Goal: Leave review/rating: Leave review/rating

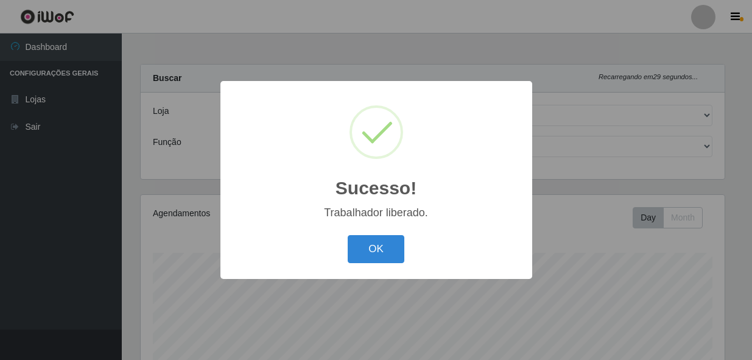
select select "230"
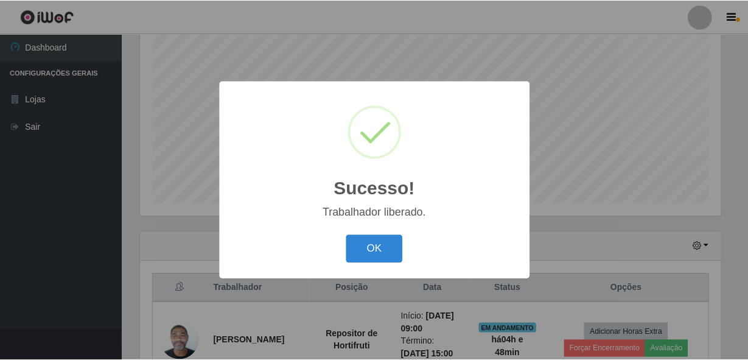
scroll to position [253, 583]
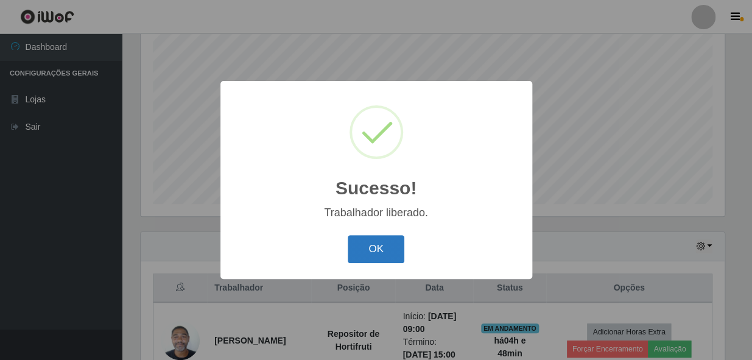
click at [368, 237] on button "OK" at bounding box center [376, 249] width 57 height 29
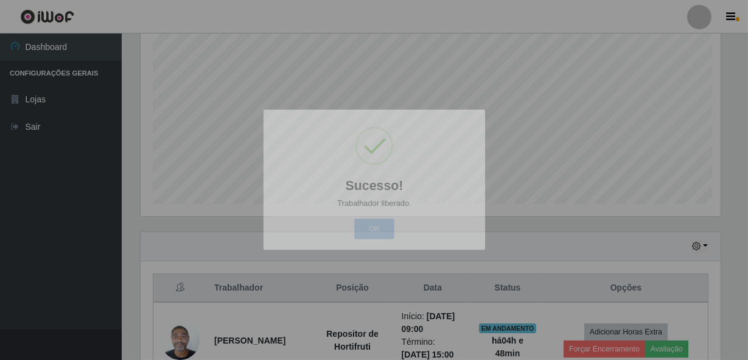
scroll to position [253, 589]
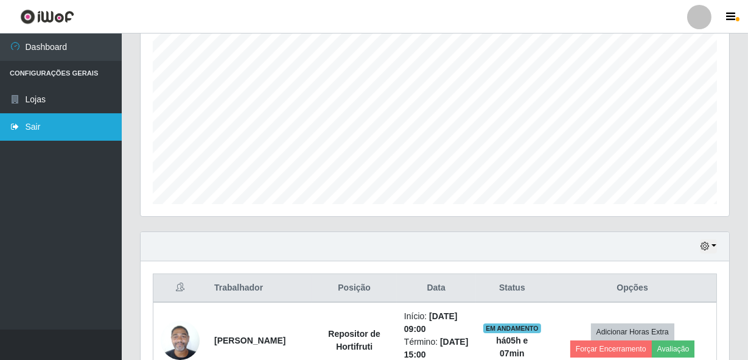
drag, startPoint x: 26, startPoint y: 156, endPoint x: 44, endPoint y: 123, distance: 37.6
click at [44, 123] on link "Sair" at bounding box center [61, 126] width 122 height 27
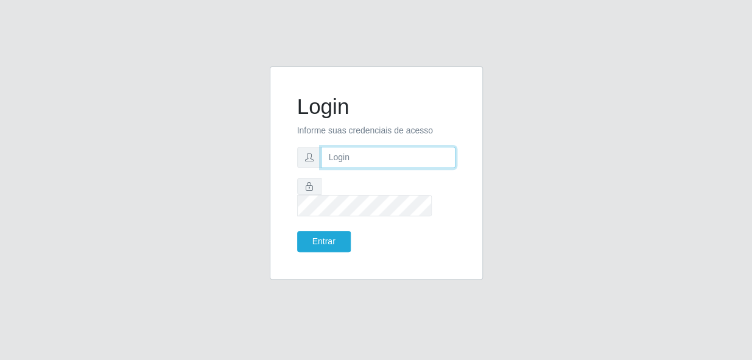
type input "gyovana@bemais"
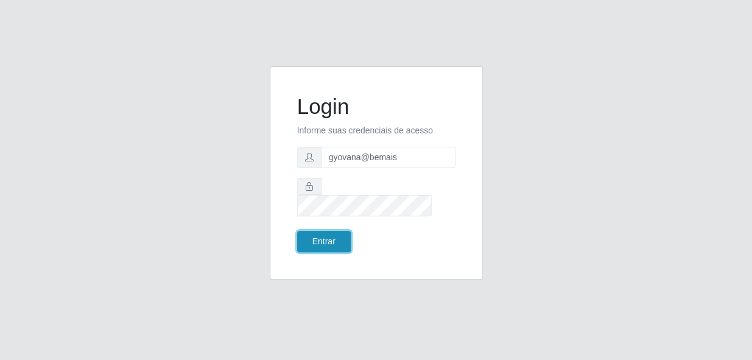
click at [330, 231] on button "Entrar" at bounding box center [324, 241] width 54 height 21
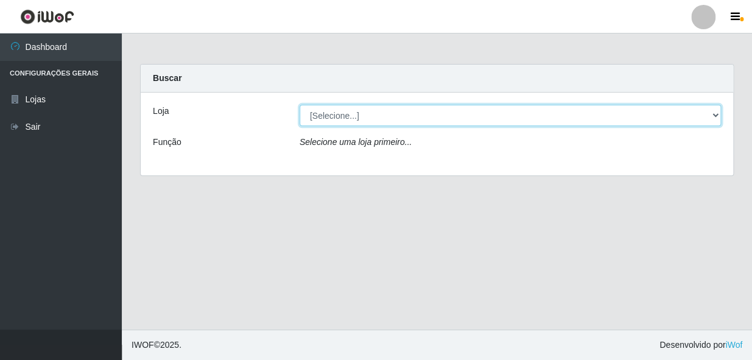
click at [368, 112] on select "[Selecione...] [PERSON_NAME]" at bounding box center [509, 115] width 421 height 21
select select "230"
click at [299, 105] on select "[Selecione...] [PERSON_NAME]" at bounding box center [509, 115] width 421 height 21
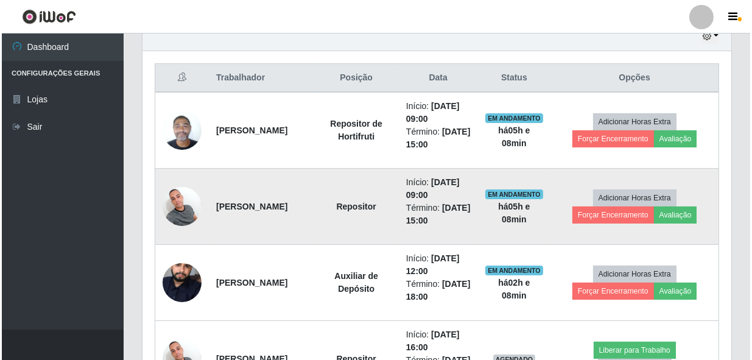
scroll to position [442, 0]
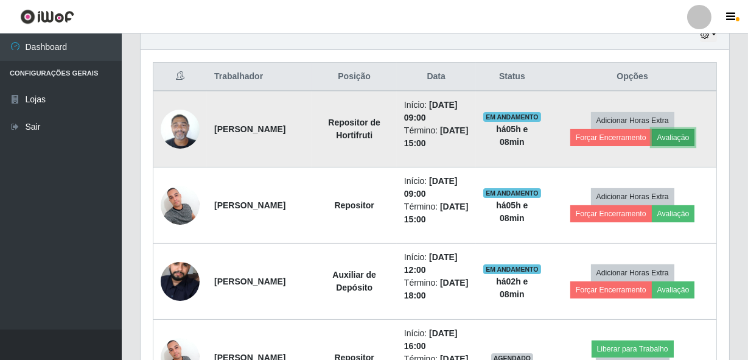
click at [676, 135] on button "Avaliação" at bounding box center [673, 137] width 43 height 17
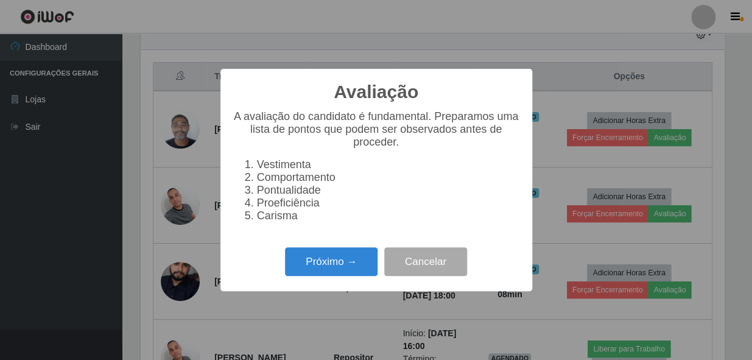
scroll to position [253, 583]
click at [323, 265] on button "Próximo →" at bounding box center [331, 261] width 93 height 29
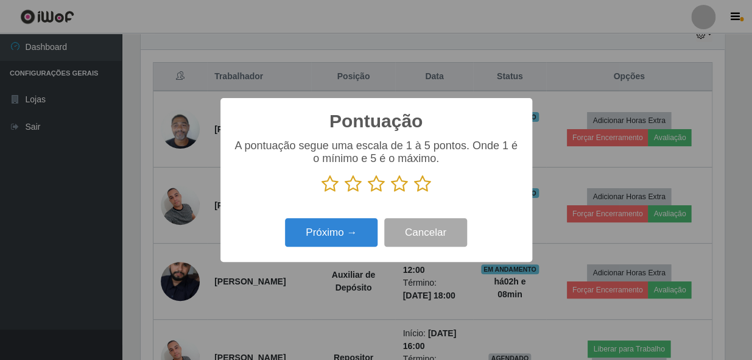
click at [423, 187] on icon at bounding box center [422, 184] width 17 height 18
click at [414, 193] on input "radio" at bounding box center [414, 193] width 0 height 0
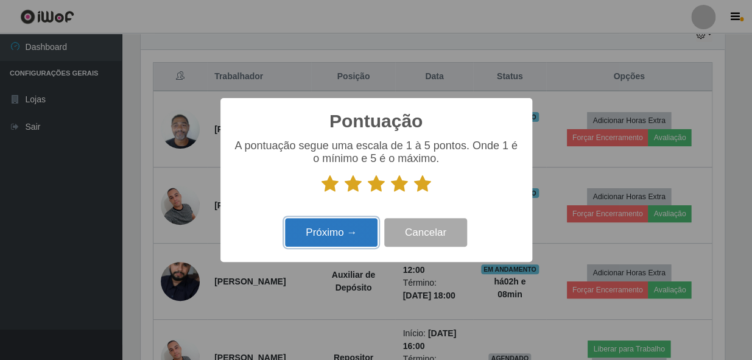
click at [355, 246] on button "Próximo →" at bounding box center [331, 232] width 93 height 29
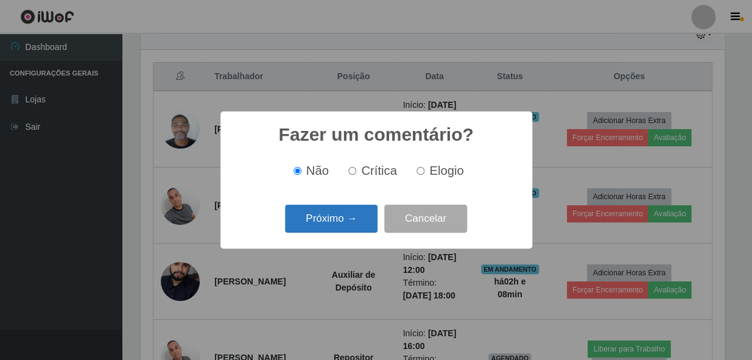
click at [347, 213] on button "Próximo →" at bounding box center [331, 218] width 93 height 29
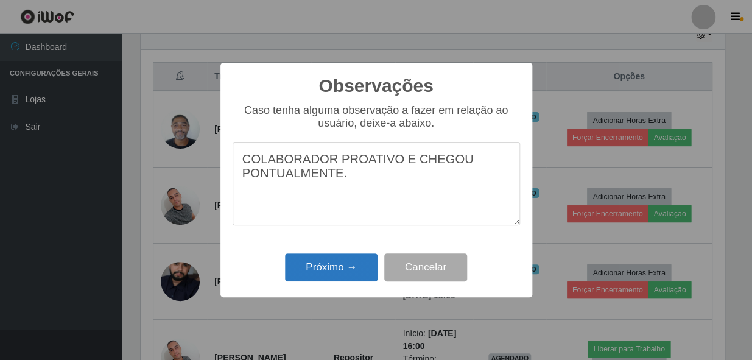
type textarea "COLABORADOR PROATIVO E CHEGOU PONTUALMENTE."
click at [344, 267] on button "Próximo →" at bounding box center [331, 267] width 93 height 29
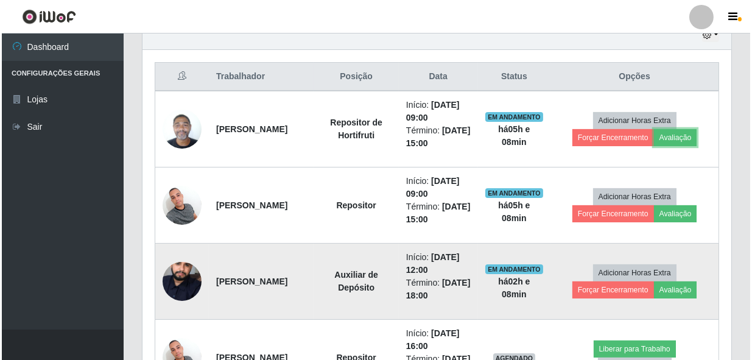
scroll to position [253, 589]
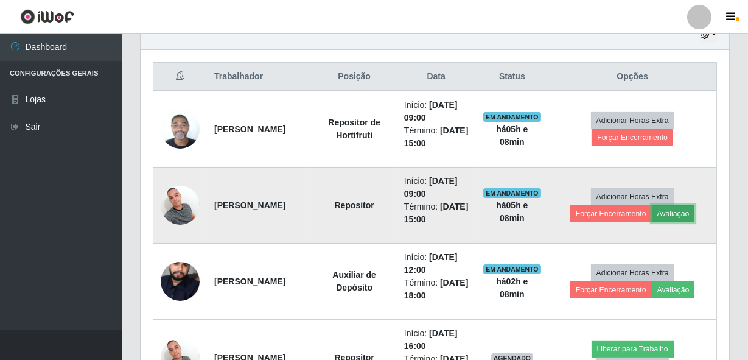
click at [681, 216] on button "Avaliação" at bounding box center [673, 213] width 43 height 17
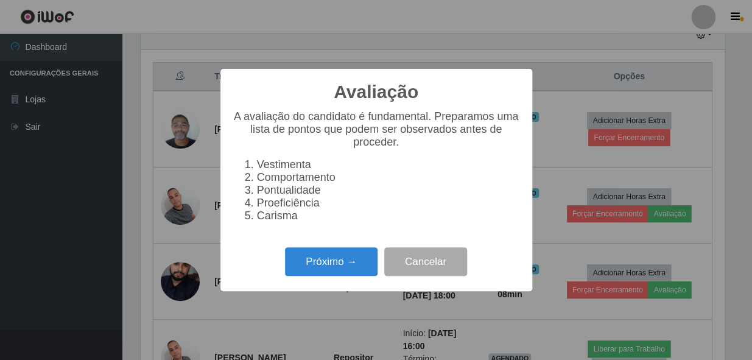
scroll to position [253, 583]
click at [321, 262] on button "Próximo →" at bounding box center [331, 261] width 93 height 29
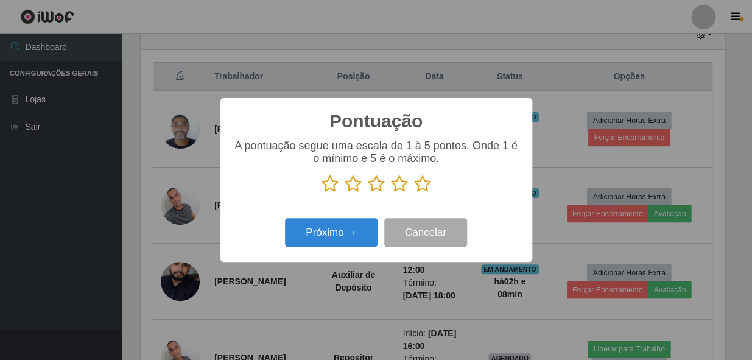
click at [417, 185] on icon at bounding box center [422, 184] width 17 height 18
click at [414, 193] on input "radio" at bounding box center [414, 193] width 0 height 0
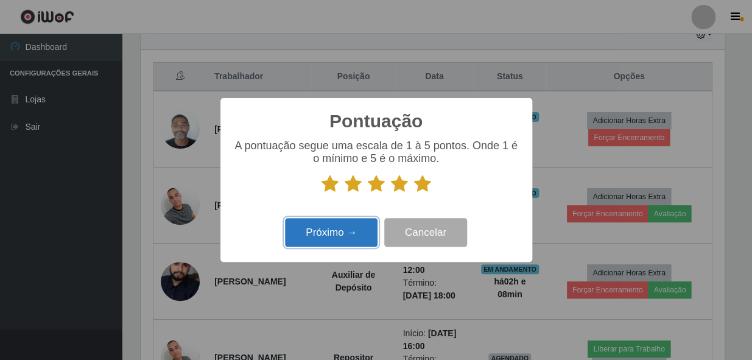
click at [341, 240] on button "Próximo →" at bounding box center [331, 232] width 93 height 29
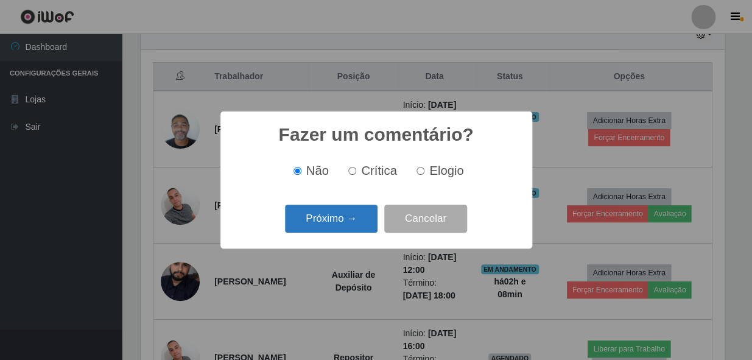
click at [342, 220] on button "Próximo →" at bounding box center [331, 218] width 93 height 29
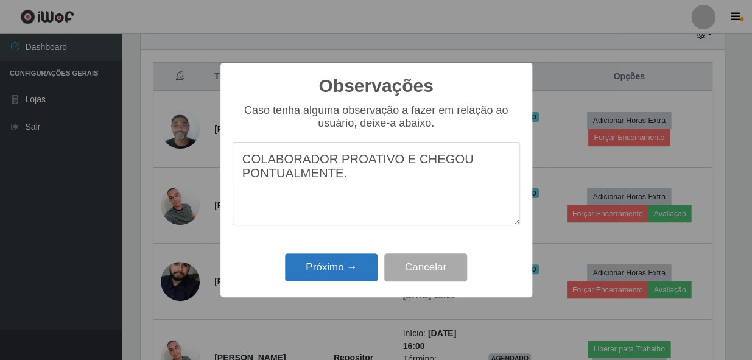
type textarea "COLABORADOR PROATIVO E CHEGOU PONTUALMENTE."
click at [342, 277] on button "Próximo →" at bounding box center [331, 267] width 93 height 29
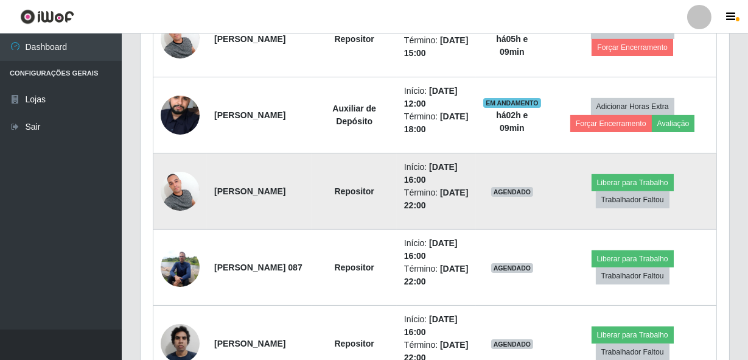
scroll to position [663, 0]
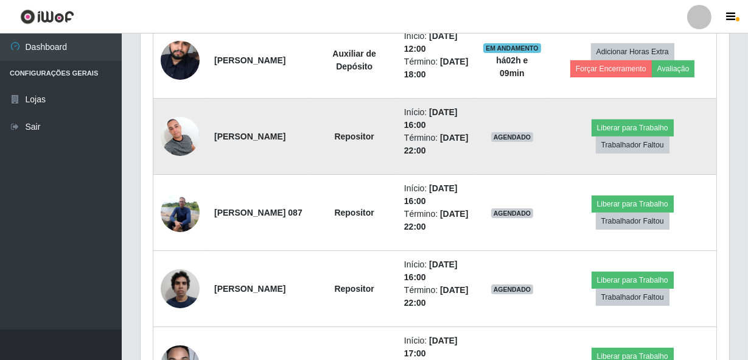
click at [167, 140] on img at bounding box center [180, 136] width 39 height 52
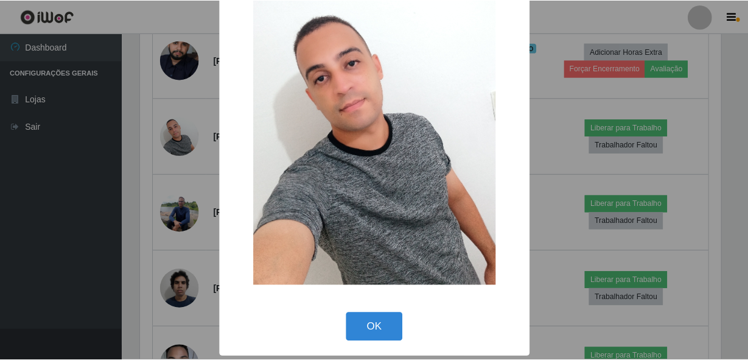
scroll to position [71, 0]
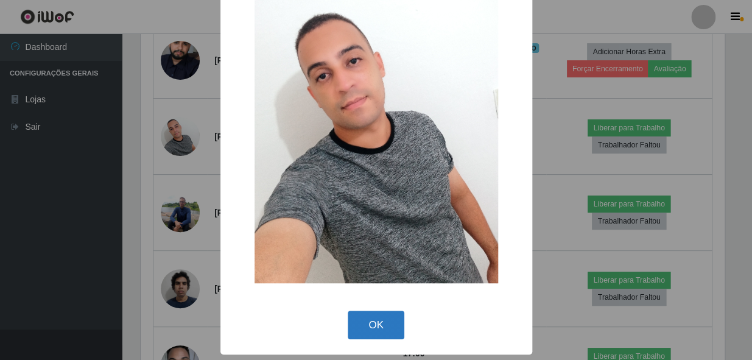
click at [359, 316] on button "OK" at bounding box center [376, 324] width 57 height 29
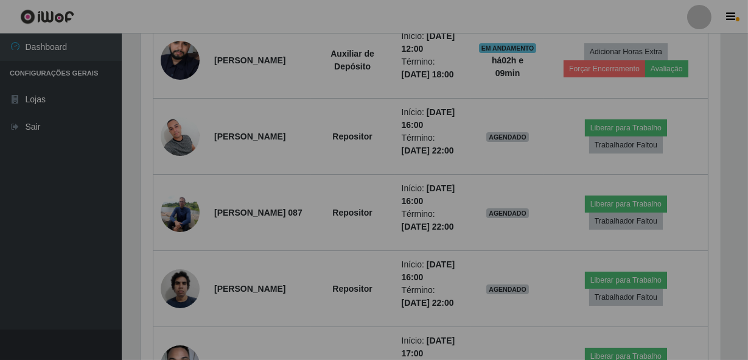
scroll to position [253, 589]
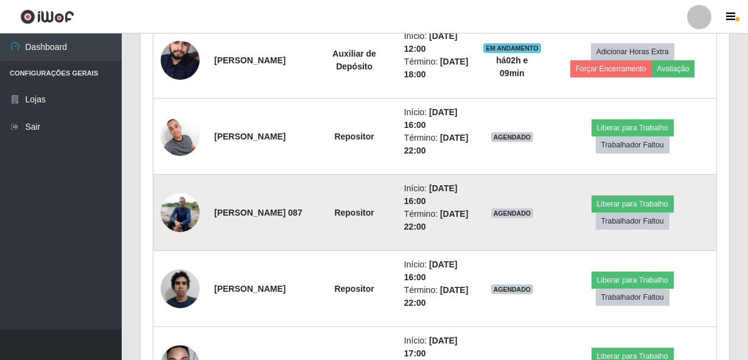
click at [175, 209] on img at bounding box center [180, 212] width 39 height 52
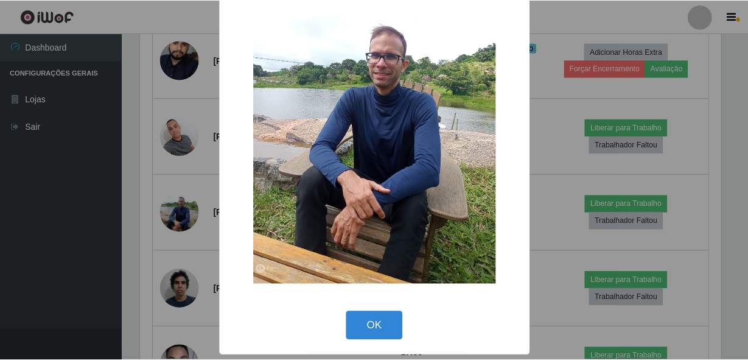
scroll to position [71, 0]
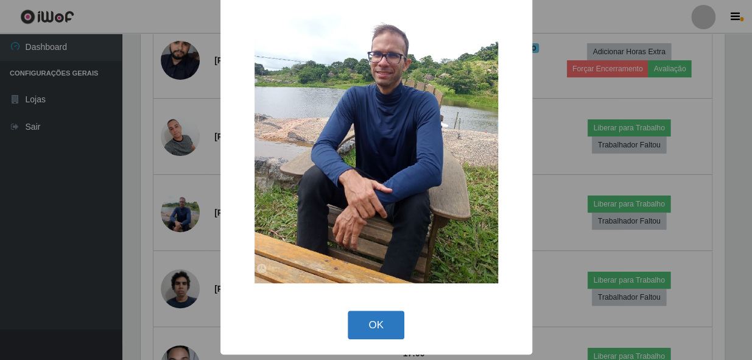
click at [379, 329] on button "OK" at bounding box center [376, 324] width 57 height 29
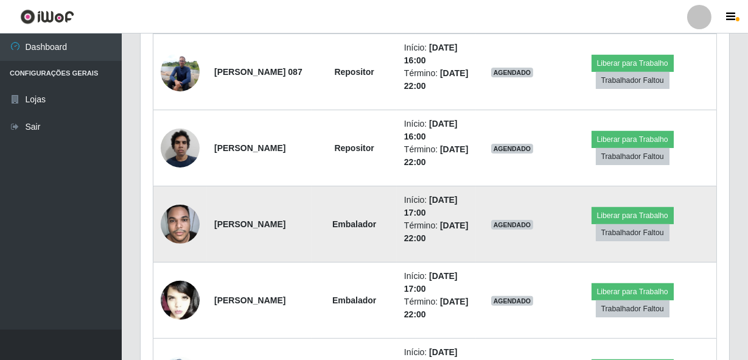
scroll to position [830, 0]
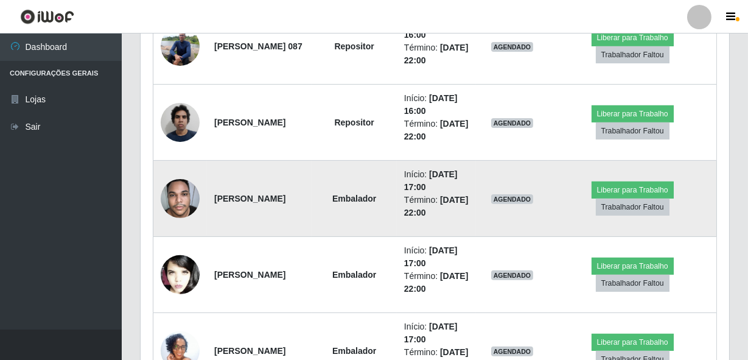
click at [177, 194] on img at bounding box center [180, 198] width 39 height 52
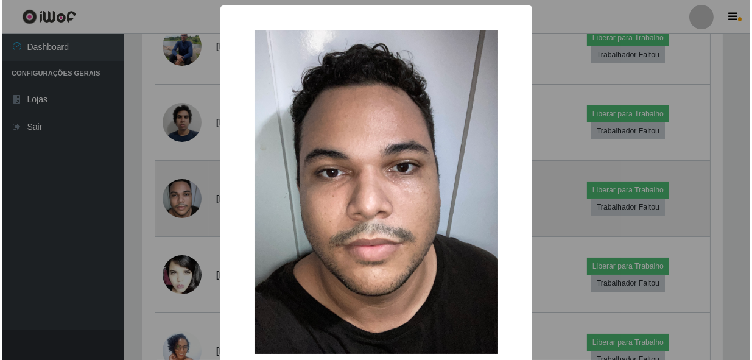
scroll to position [0, 0]
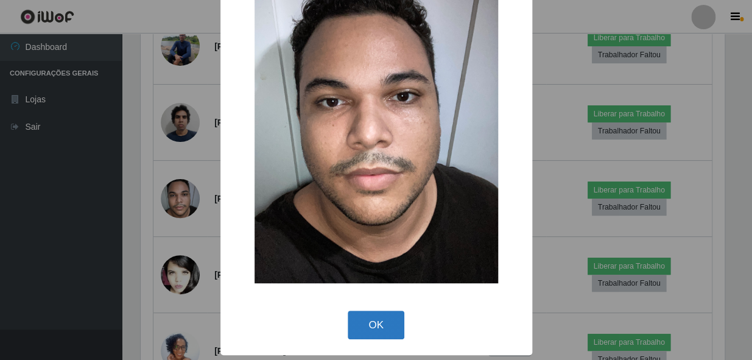
click at [371, 316] on button "OK" at bounding box center [376, 324] width 57 height 29
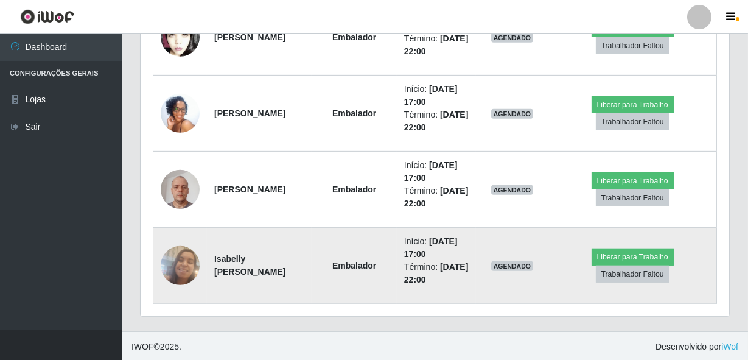
click at [161, 265] on img at bounding box center [180, 265] width 39 height 69
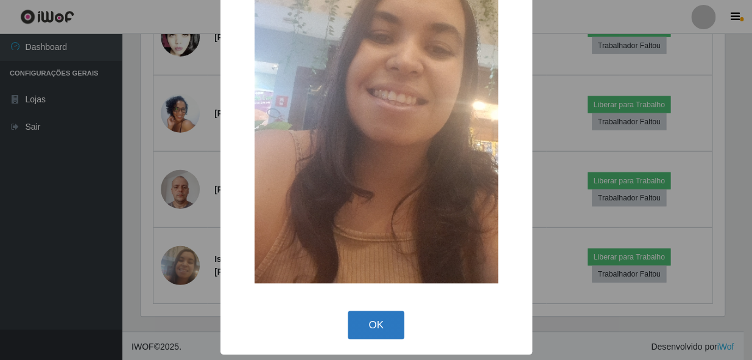
click at [379, 310] on button "OK" at bounding box center [376, 324] width 57 height 29
